Goal: Transaction & Acquisition: Purchase product/service

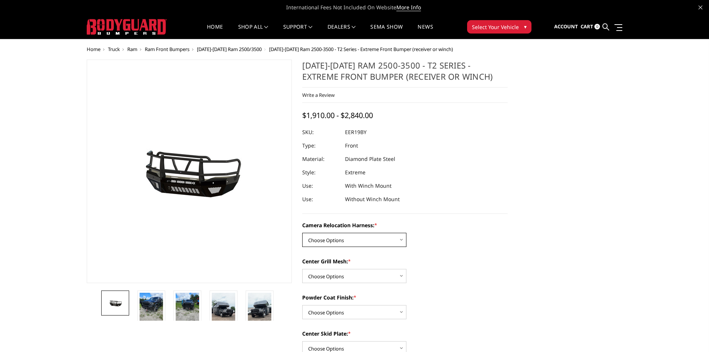
click at [403, 242] on select "Choose Options Without camera harness With camera harness" at bounding box center [354, 240] width 104 height 14
click at [398, 281] on select "Choose Options Without expanded metal With expanded metal" at bounding box center [354, 276] width 104 height 14
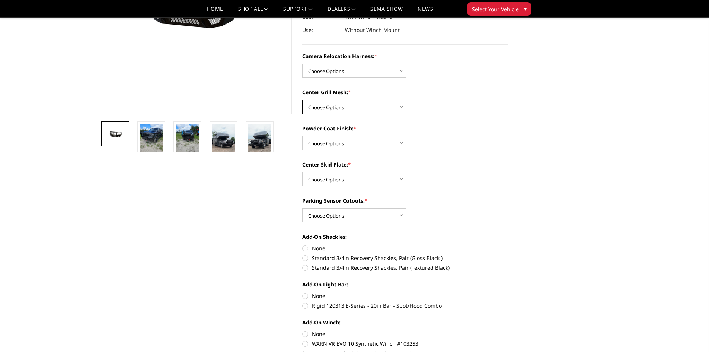
scroll to position [149, 0]
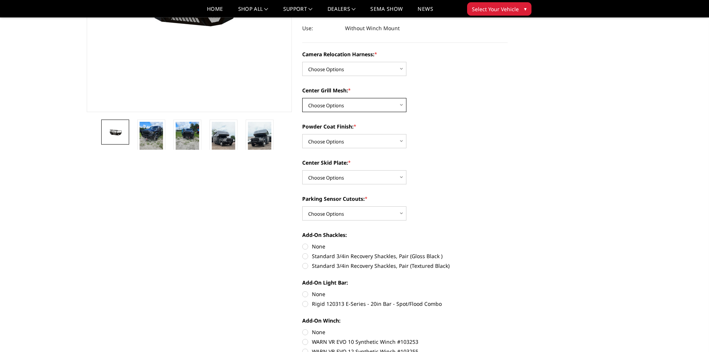
click at [403, 106] on select "Choose Options Without expanded metal With expanded metal" at bounding box center [354, 105] width 104 height 14
select select "3817"
click at [302, 98] on select "Choose Options Without expanded metal With expanded metal" at bounding box center [354, 105] width 104 height 14
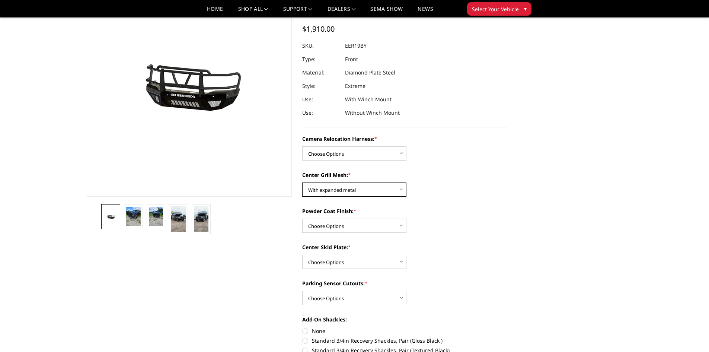
scroll to position [74, 0]
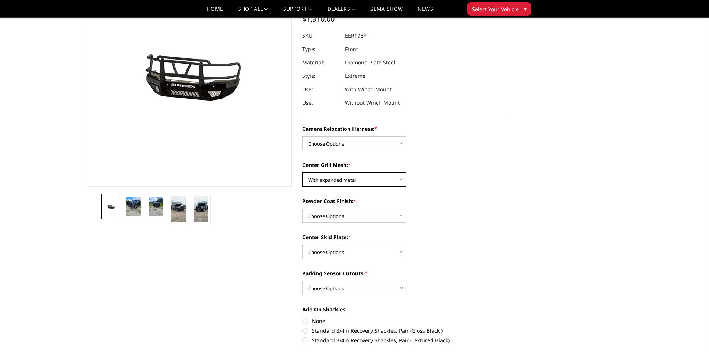
click at [400, 181] on select "Choose Options Without expanded metal With expanded metal" at bounding box center [354, 179] width 104 height 14
click at [302, 172] on select "Choose Options Without expanded metal With expanded metal" at bounding box center [354, 179] width 104 height 14
click at [395, 212] on select "Choose Options Textured Black Powder Coat Gloss Black Powder Coat Bare Metal" at bounding box center [354, 216] width 104 height 14
click at [401, 211] on select "Choose Options Textured Black Powder Coat Gloss Black Powder Coat Bare Metal" at bounding box center [354, 216] width 104 height 14
click at [402, 144] on select "Choose Options Without camera harness With camera harness" at bounding box center [354, 143] width 104 height 14
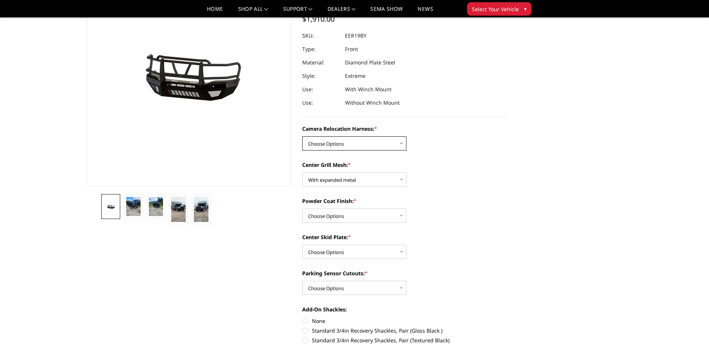
select select "3820"
click at [302, 136] on select "Choose Options Without camera harness With camera harness" at bounding box center [354, 143] width 104 height 14
click at [391, 216] on select "Choose Options Textured Black Powder Coat Gloss Black Powder Coat Bare Metal" at bounding box center [354, 216] width 104 height 14
select select "3816"
click at [302, 209] on select "Choose Options Textured Black Powder Coat Gloss Black Powder Coat Bare Metal" at bounding box center [354, 216] width 104 height 14
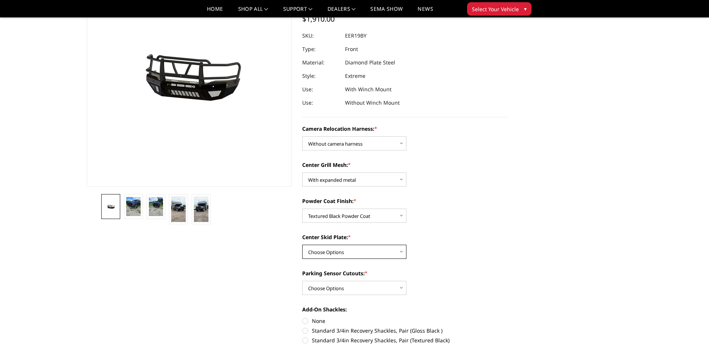
click at [402, 250] on select "Choose Options Winch Mount Skid Plate Standard Skid Plate (included) 2" Receive…" at bounding box center [354, 252] width 104 height 14
select select "3813"
click at [302, 245] on select "Choose Options Winch Mount Skid Plate Standard Skid Plate (included) 2" Receive…" at bounding box center [354, 252] width 104 height 14
click at [385, 286] on select "Choose Options Yes - With Parking Sensor Cutouts" at bounding box center [354, 288] width 104 height 14
click at [302, 281] on select "Choose Options Yes - With Parking Sensor Cutouts" at bounding box center [354, 288] width 104 height 14
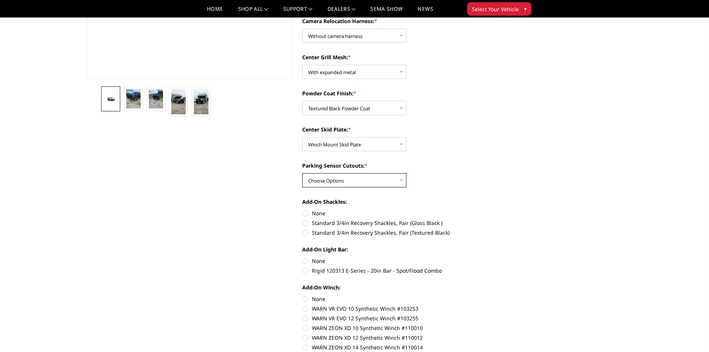
scroll to position [186, 0]
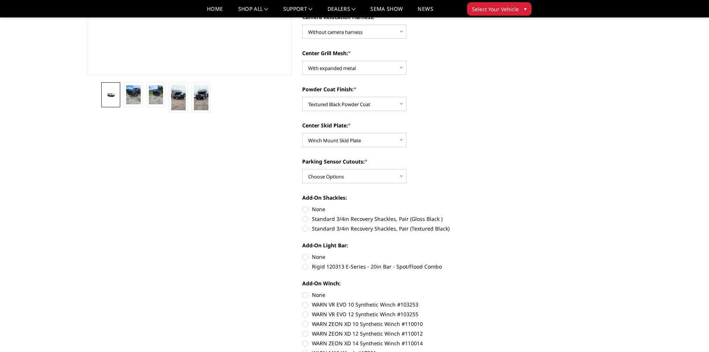
click at [305, 208] on label "None" at bounding box center [405, 209] width 206 height 8
click at [303, 206] on input "None" at bounding box center [302, 205] width 0 height 0
radio input "true"
click at [306, 256] on label "None" at bounding box center [405, 257] width 206 height 8
click at [303, 253] on input "None" at bounding box center [302, 253] width 0 height 0
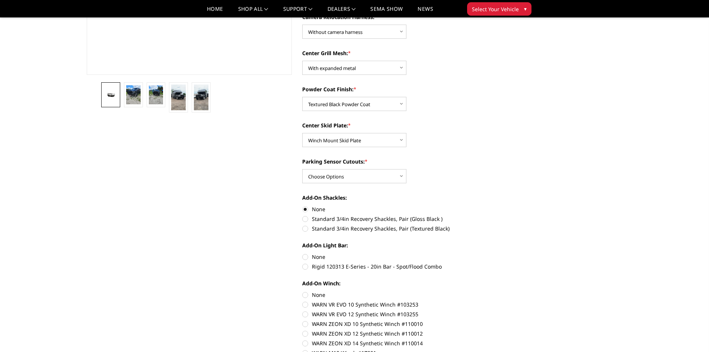
radio input "true"
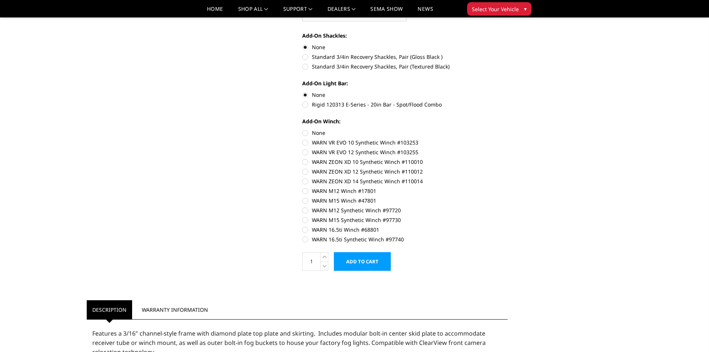
scroll to position [335, 0]
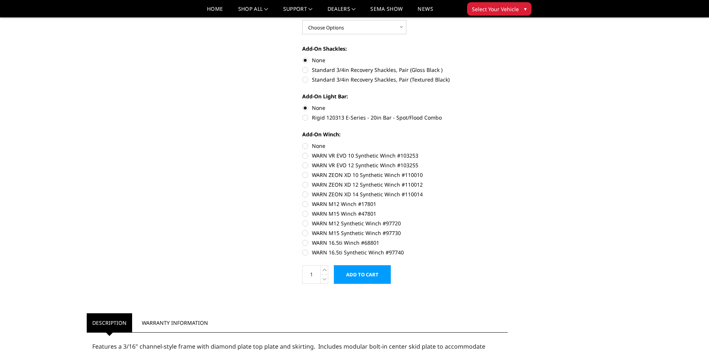
click at [304, 144] on label "None" at bounding box center [405, 146] width 206 height 8
click at [303, 142] on input "None" at bounding box center [302, 142] width 0 height 0
radio input "true"
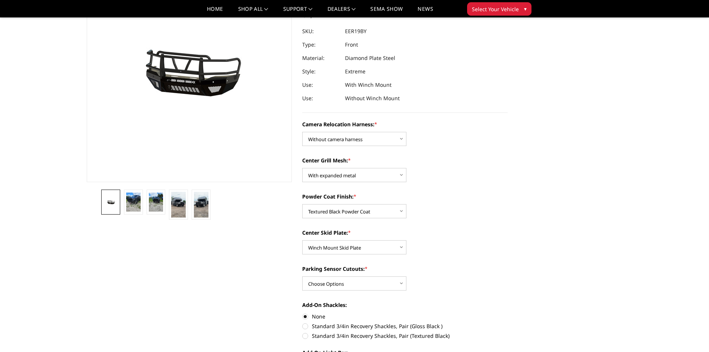
scroll to position [149, 0]
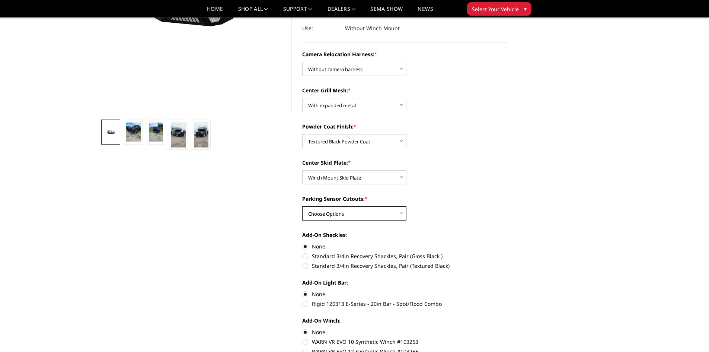
click at [375, 215] on select "Choose Options Yes - With Parking Sensor Cutouts" at bounding box center [354, 213] width 104 height 14
click at [376, 215] on select "Choose Options Yes - With Parking Sensor Cutouts" at bounding box center [354, 213] width 104 height 14
click at [404, 215] on select "Choose Options Yes - With Parking Sensor Cutouts" at bounding box center [354, 213] width 104 height 14
click at [394, 178] on select "Choose Options Winch Mount Skid Plate Standard Skid Plate (included) 2" Receive…" at bounding box center [354, 177] width 104 height 14
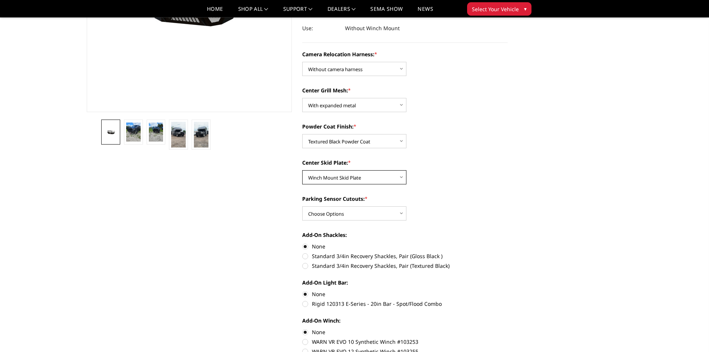
click at [302, 170] on select "Choose Options Winch Mount Skid Plate Standard Skid Plate (included) 2" Receive…" at bounding box center [354, 177] width 104 height 14
click at [407, 214] on select "Choose Options Yes - With Parking Sensor Cutouts" at bounding box center [354, 213] width 104 height 14
click at [302, 206] on select "Choose Options Yes - With Parking Sensor Cutouts" at bounding box center [354, 213] width 104 height 14
